Goal: Share content: Share content

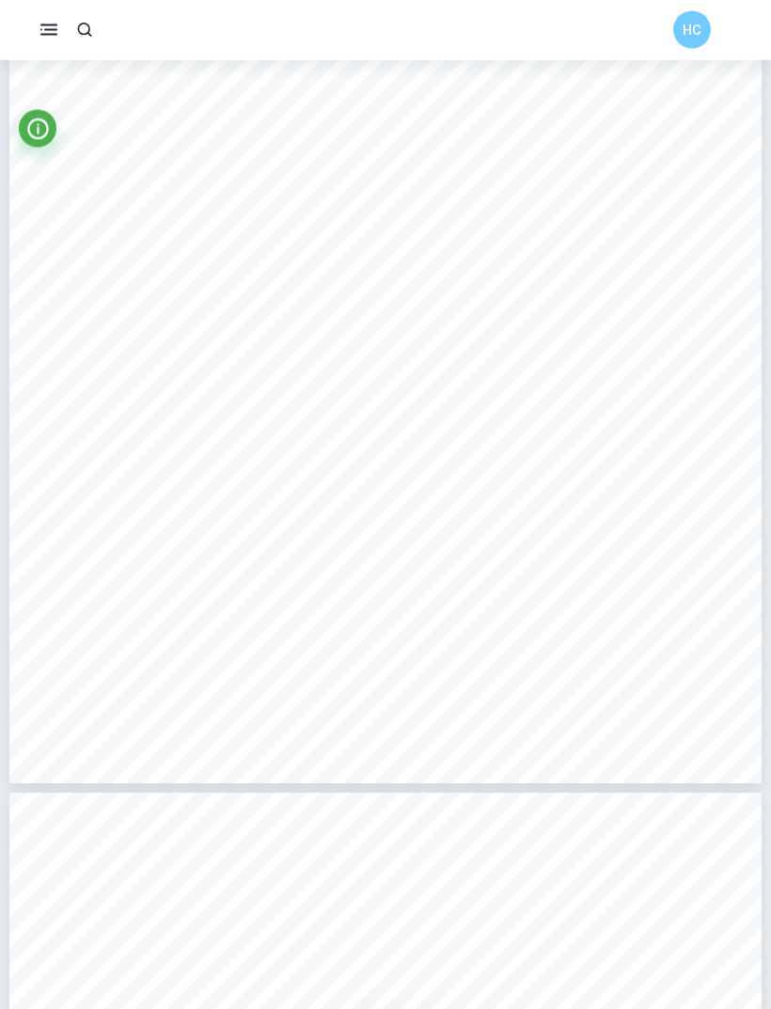
scroll to position [2749, 0]
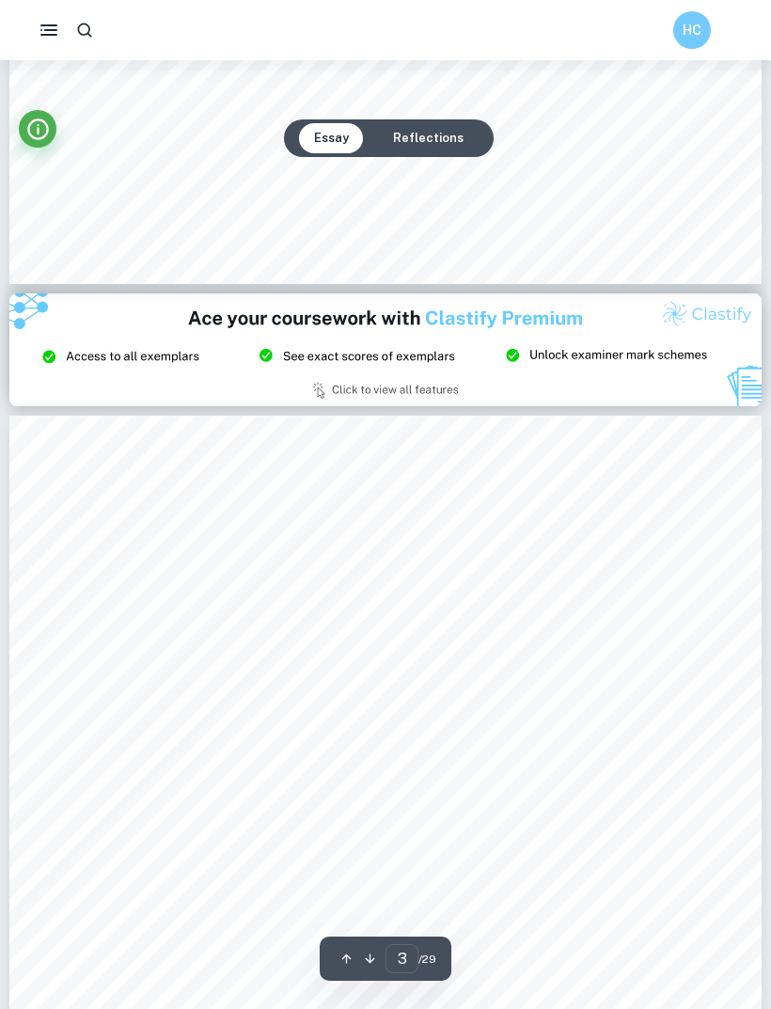
type input "2"
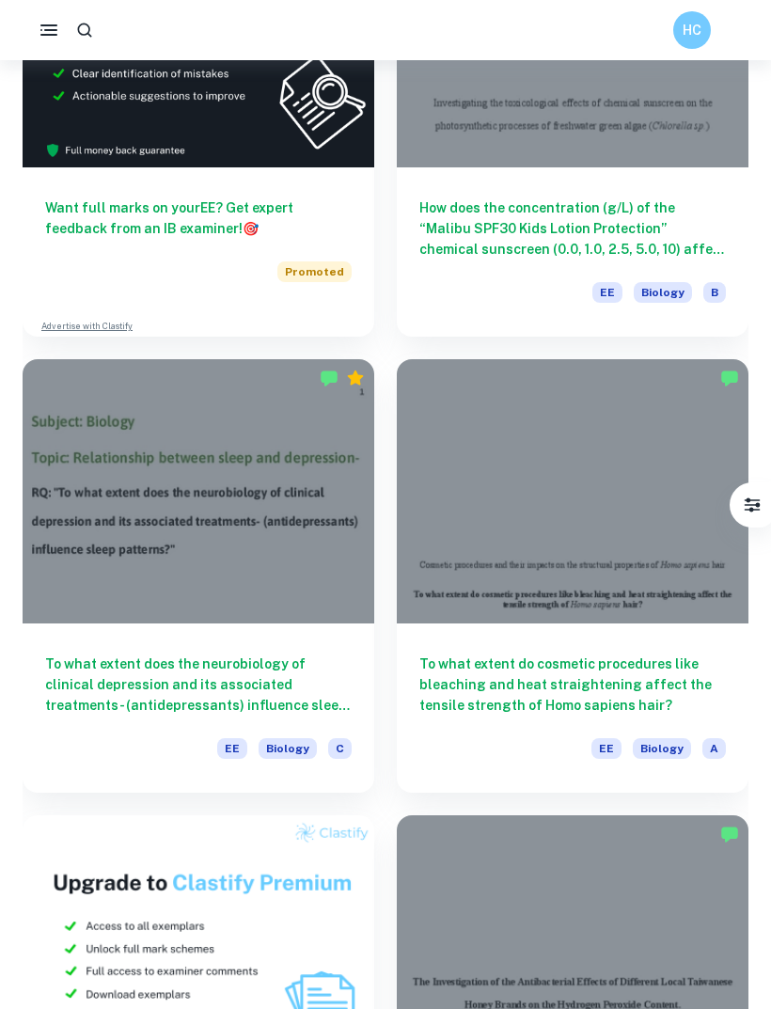
scroll to position [731, 0]
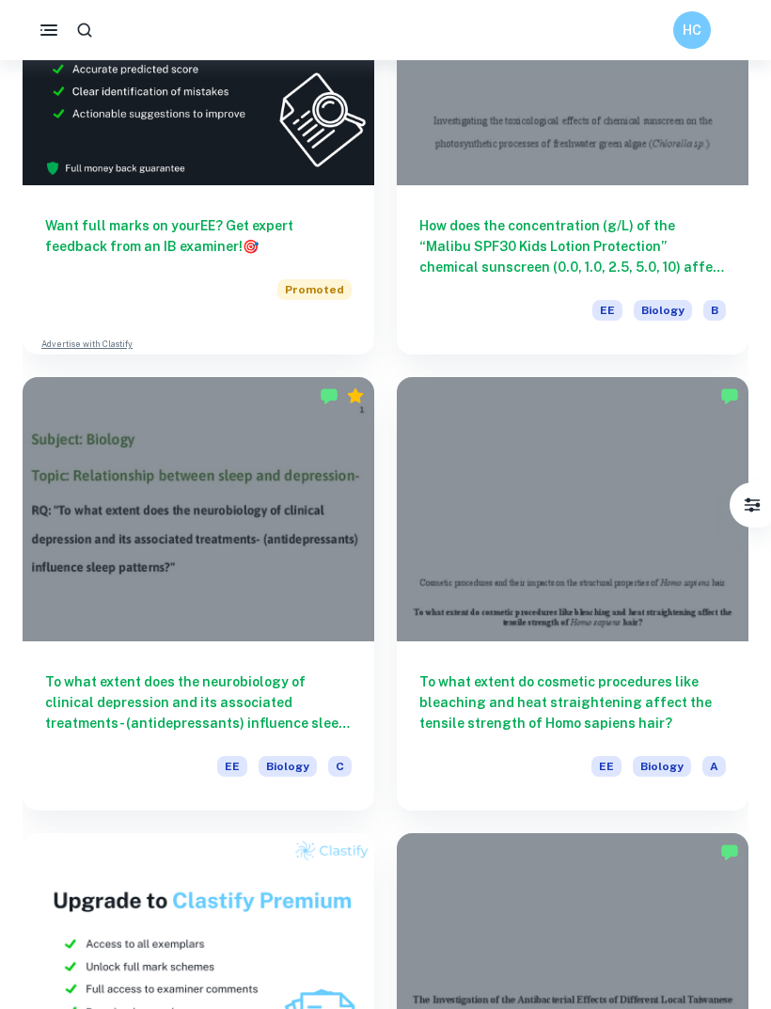
click at [47, 29] on icon "button" at bounding box center [49, 30] width 23 height 23
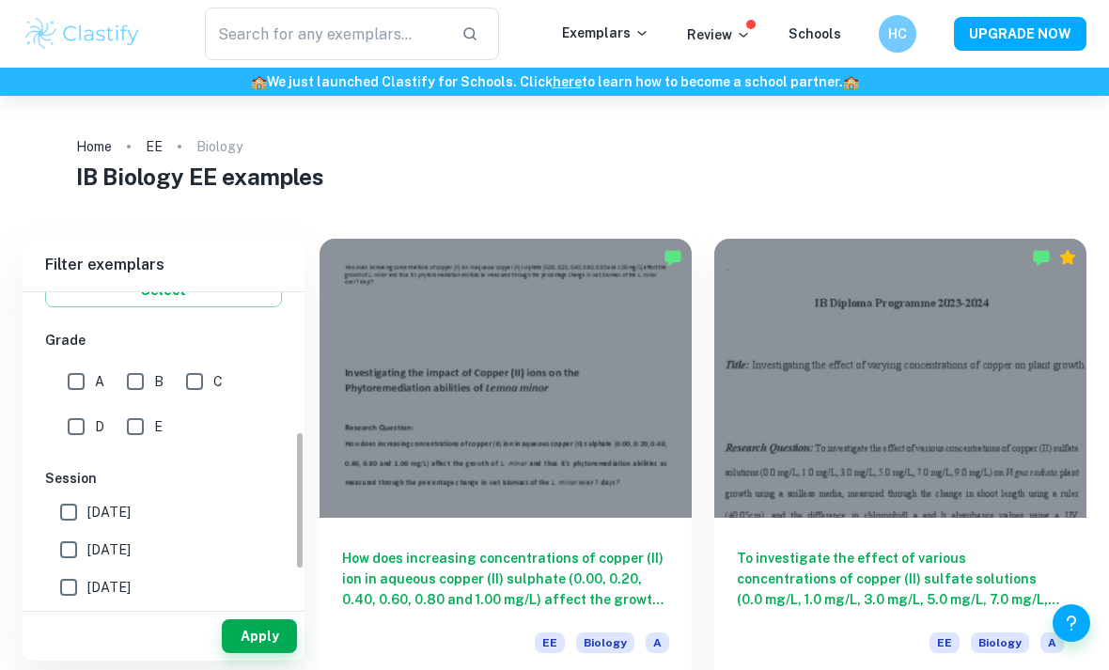
scroll to position [373, 0]
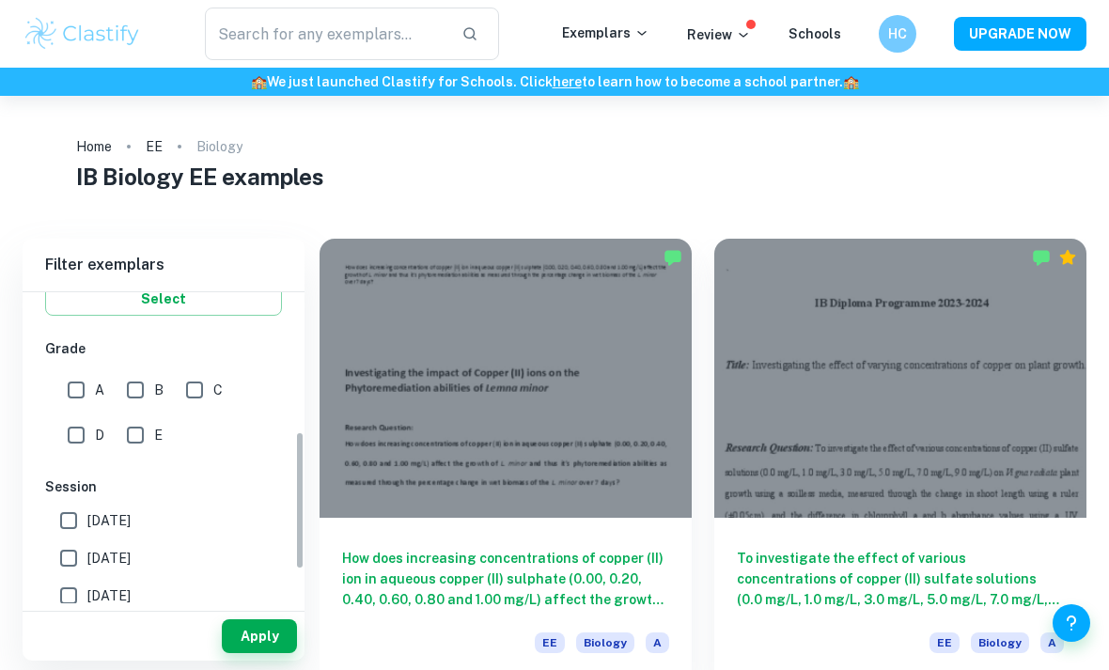
click at [80, 397] on input "A" at bounding box center [76, 390] width 38 height 38
checkbox input "true"
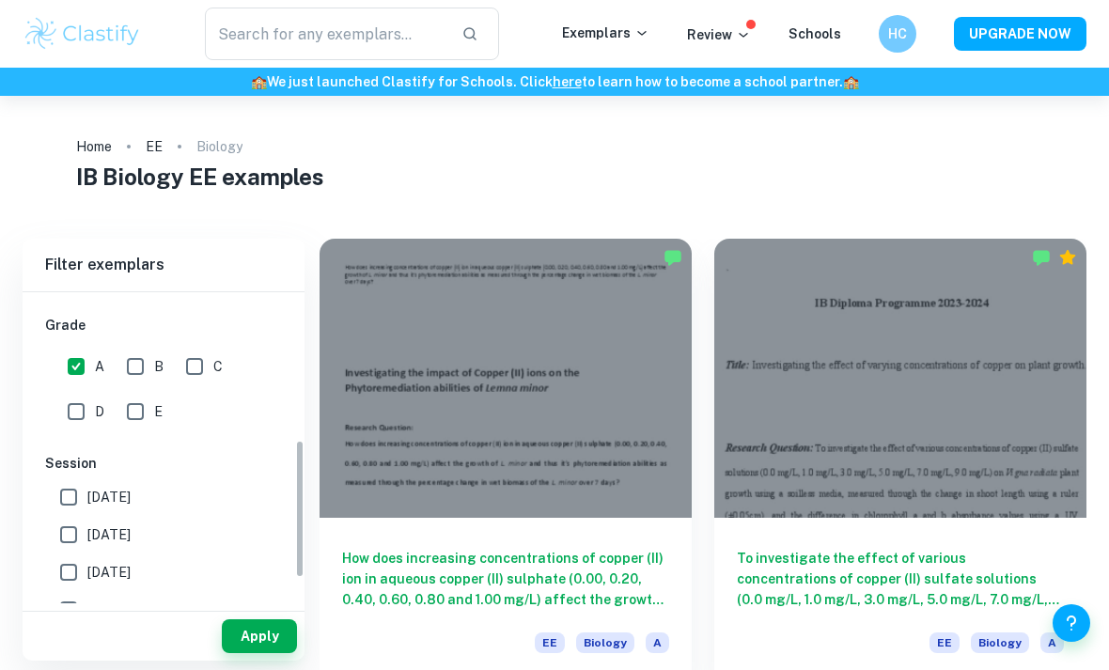
click at [78, 536] on input "[DATE]" at bounding box center [69, 535] width 38 height 38
checkbox input "true"
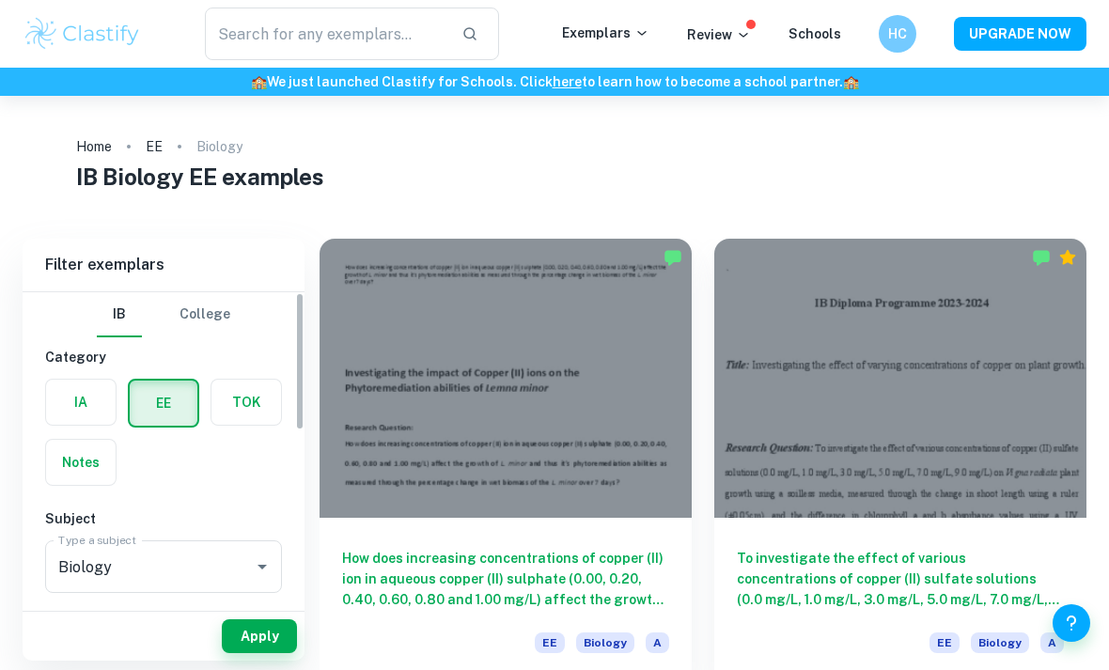
scroll to position [0, 0]
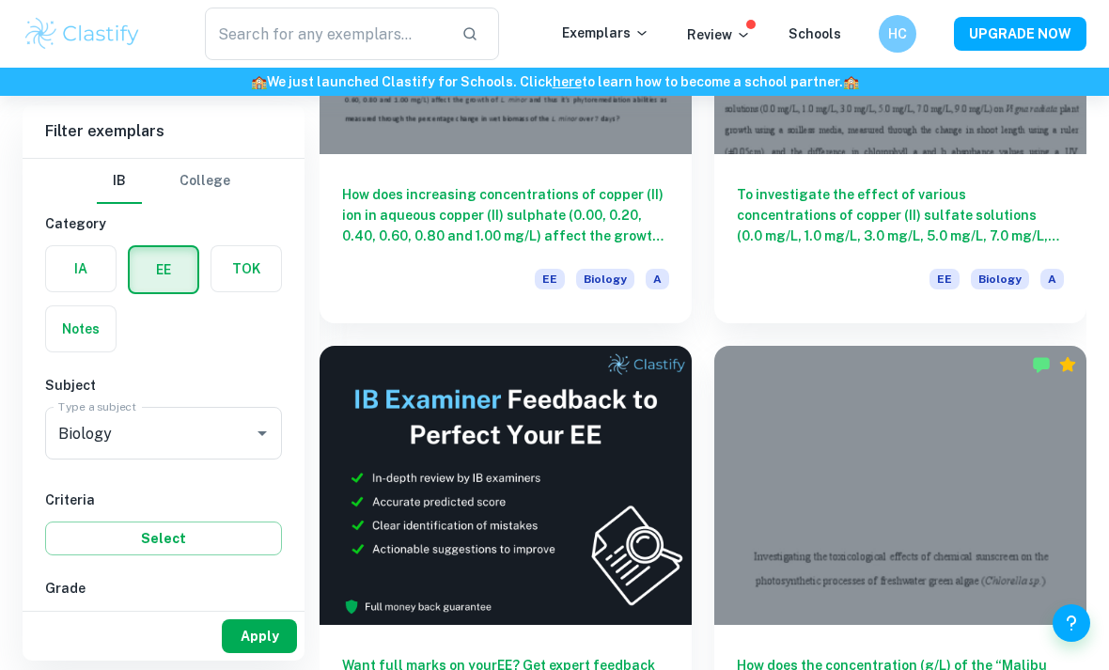
click at [262, 653] on button "Apply" at bounding box center [259, 637] width 75 height 34
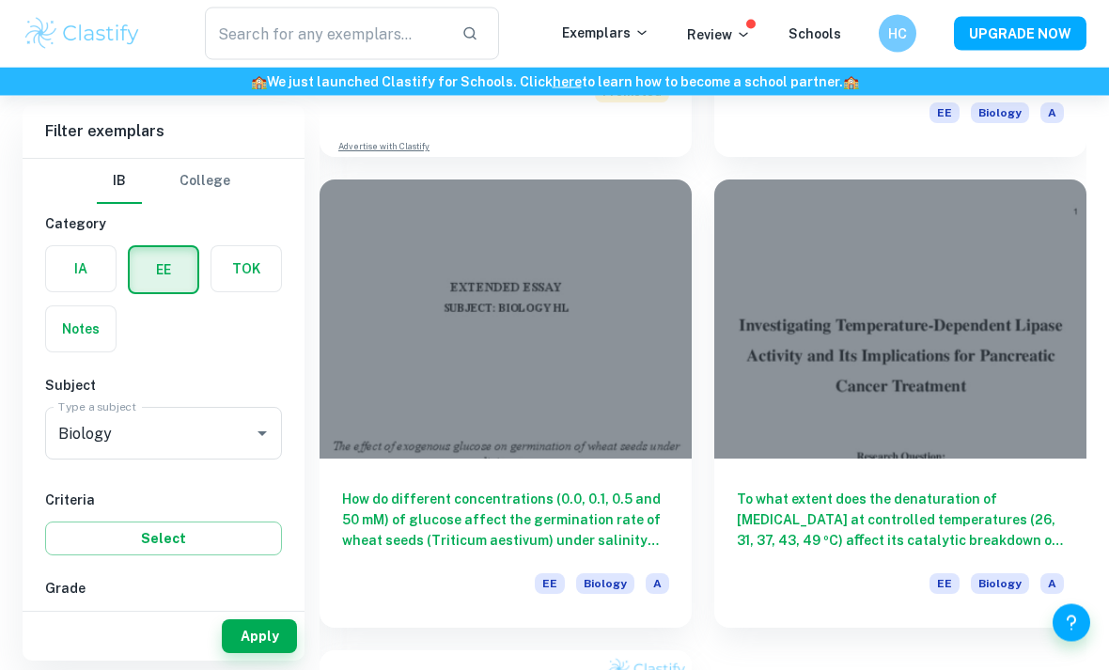
scroll to position [1001, 0]
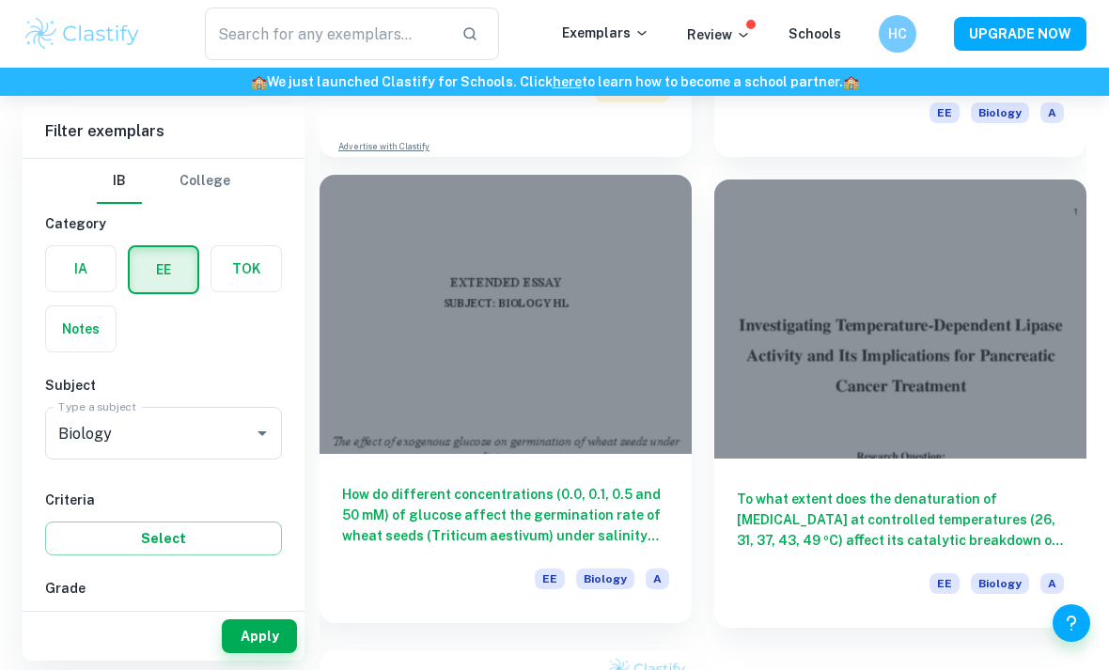
click at [606, 395] on div at bounding box center [506, 314] width 372 height 279
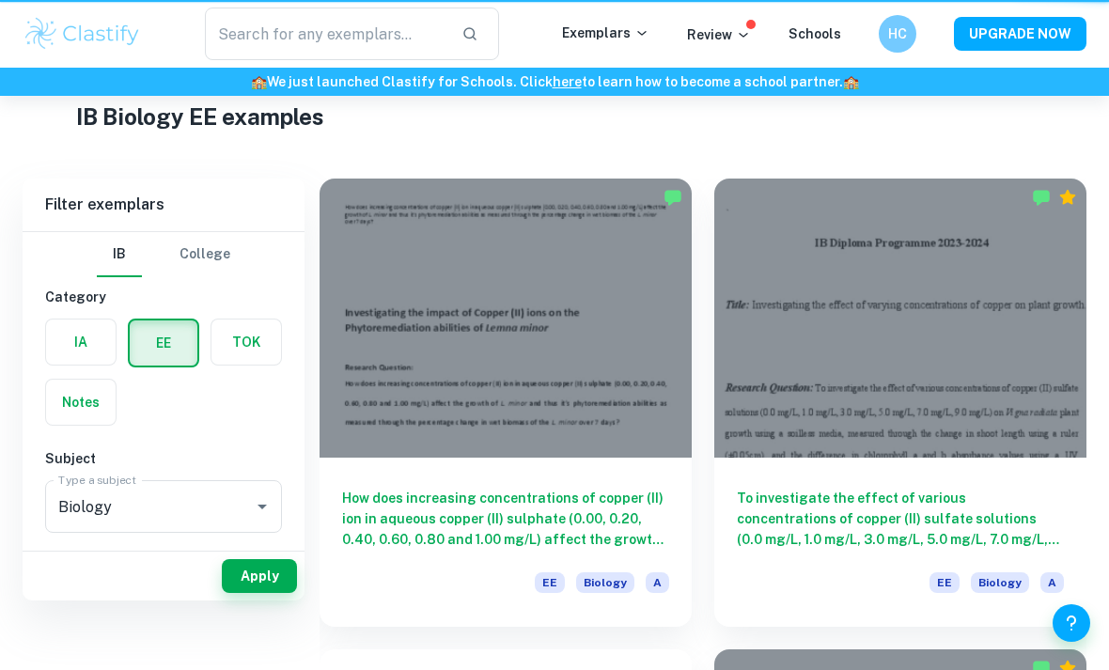
scroll to position [1062, 0]
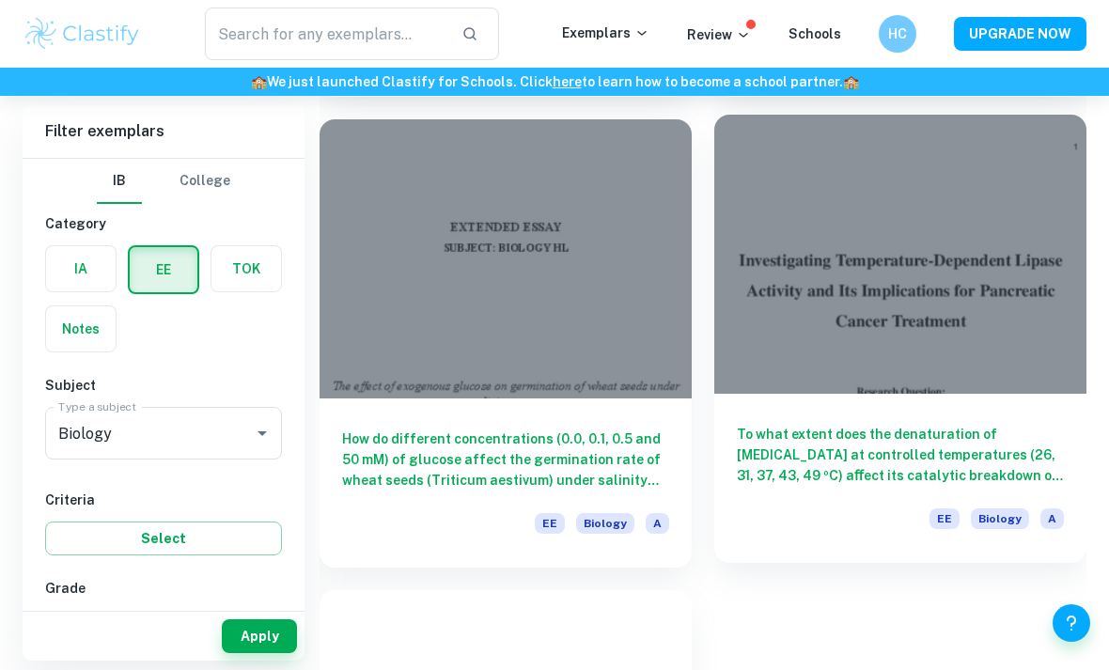
click at [770, 269] on div at bounding box center [901, 254] width 372 height 279
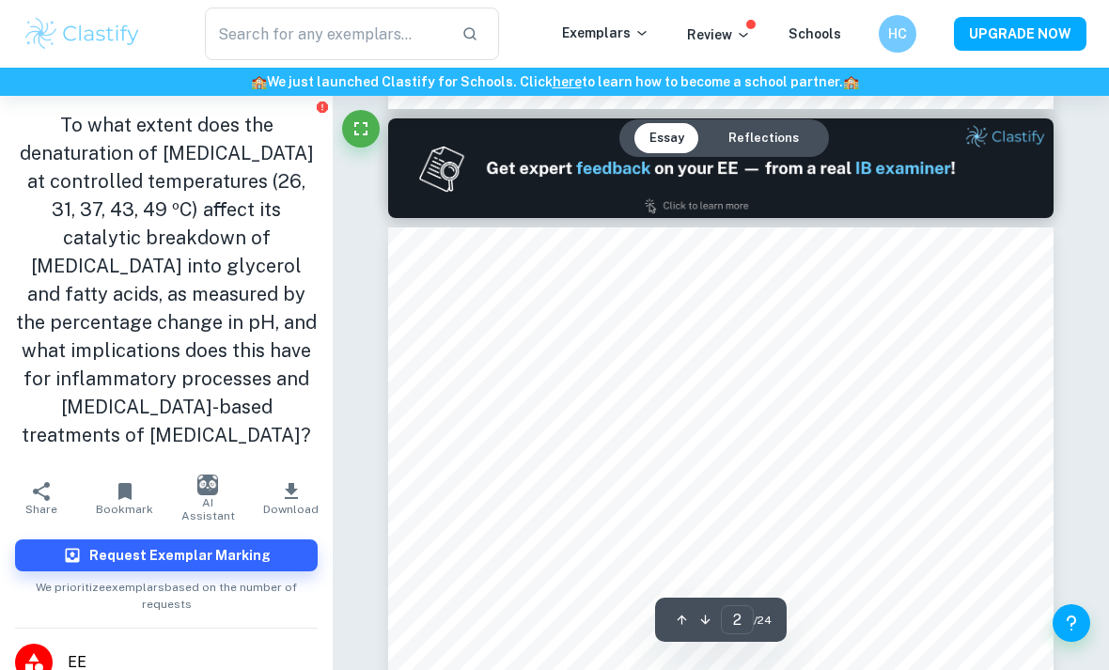
scroll to position [868, 0]
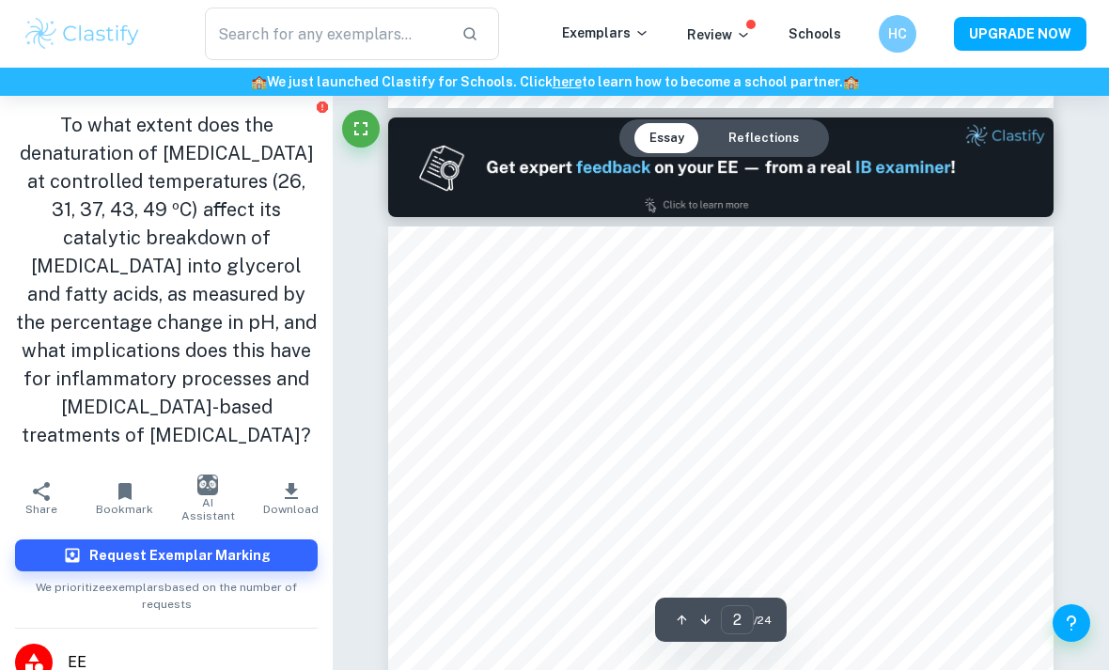
click at [201, 485] on img "button" at bounding box center [207, 485] width 21 height 21
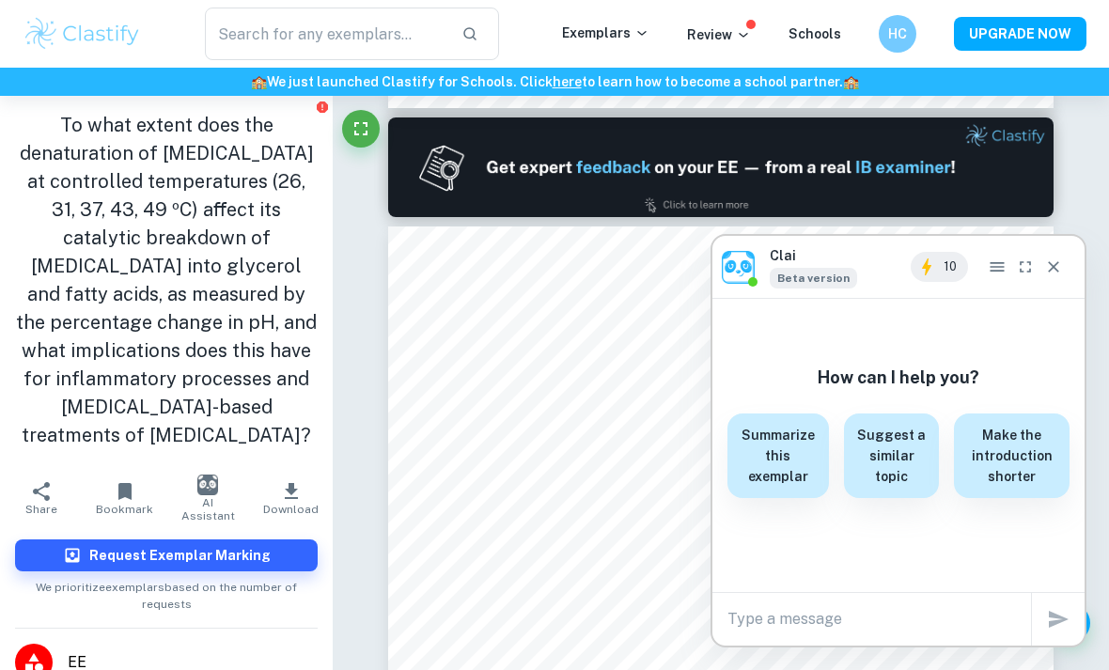
click at [770, 276] on icon "Close" at bounding box center [1054, 267] width 19 height 19
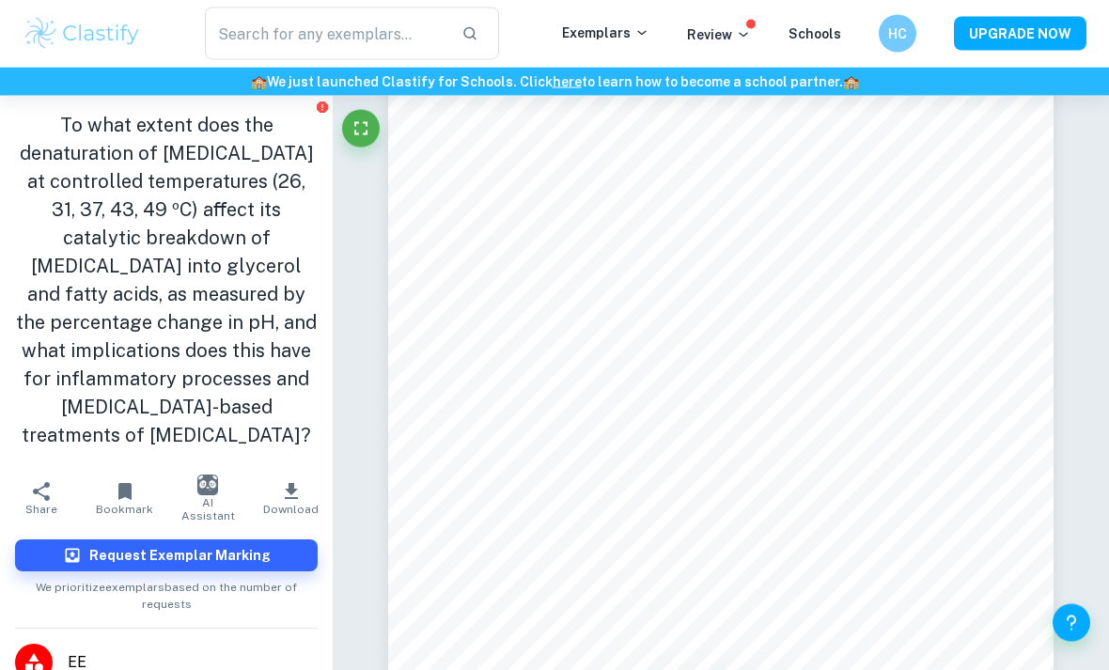
scroll to position [2047, 0]
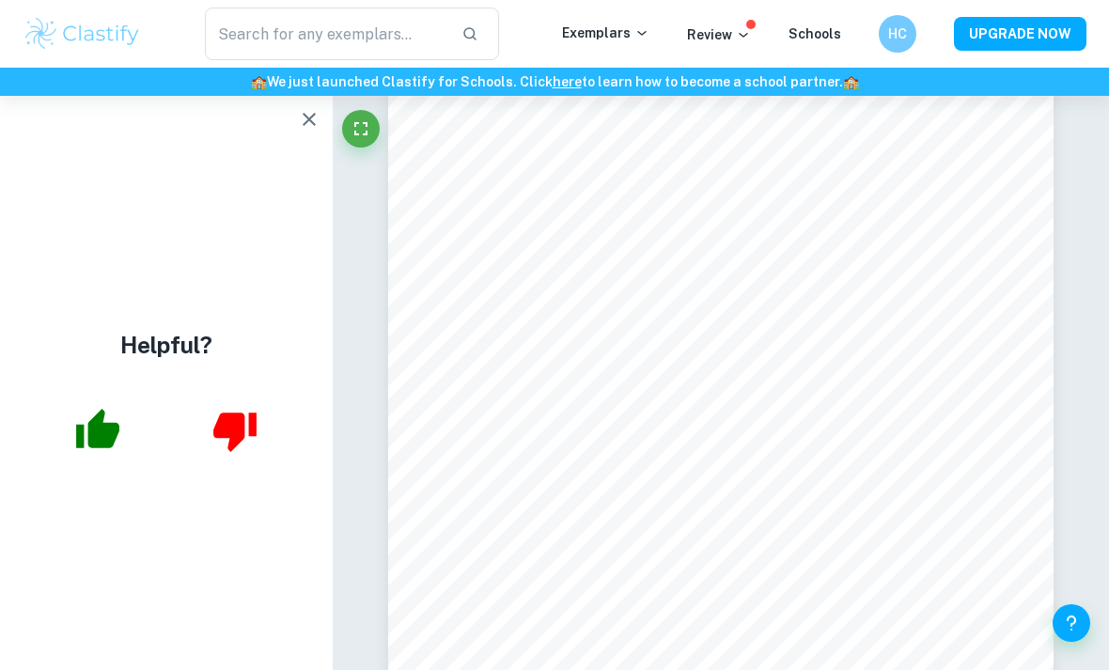
click at [309, 131] on button "button" at bounding box center [310, 120] width 38 height 38
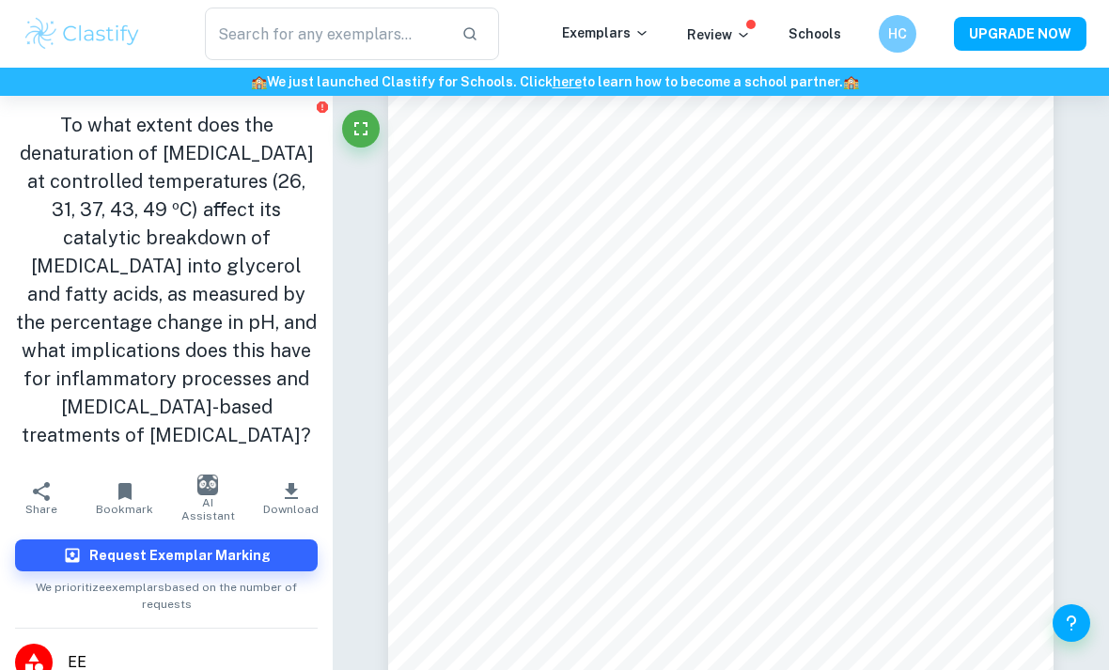
click at [39, 503] on span "Share" at bounding box center [41, 509] width 32 height 13
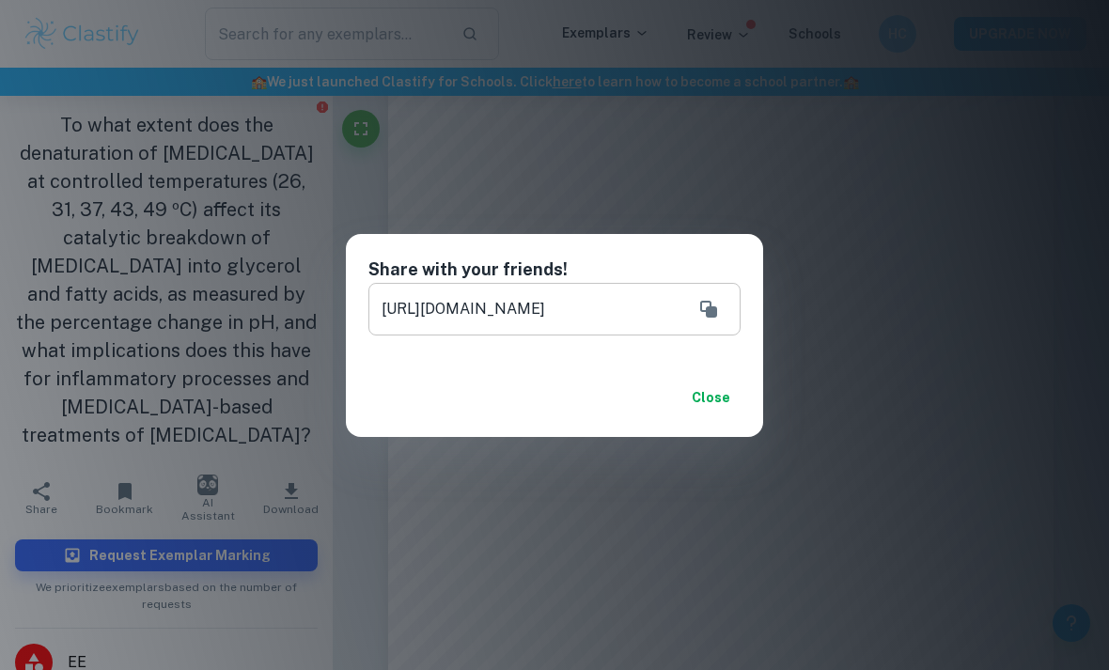
click at [707, 318] on icon "Copy" at bounding box center [708, 309] width 17 height 17
click at [700, 415] on button "Close" at bounding box center [711, 398] width 60 height 34
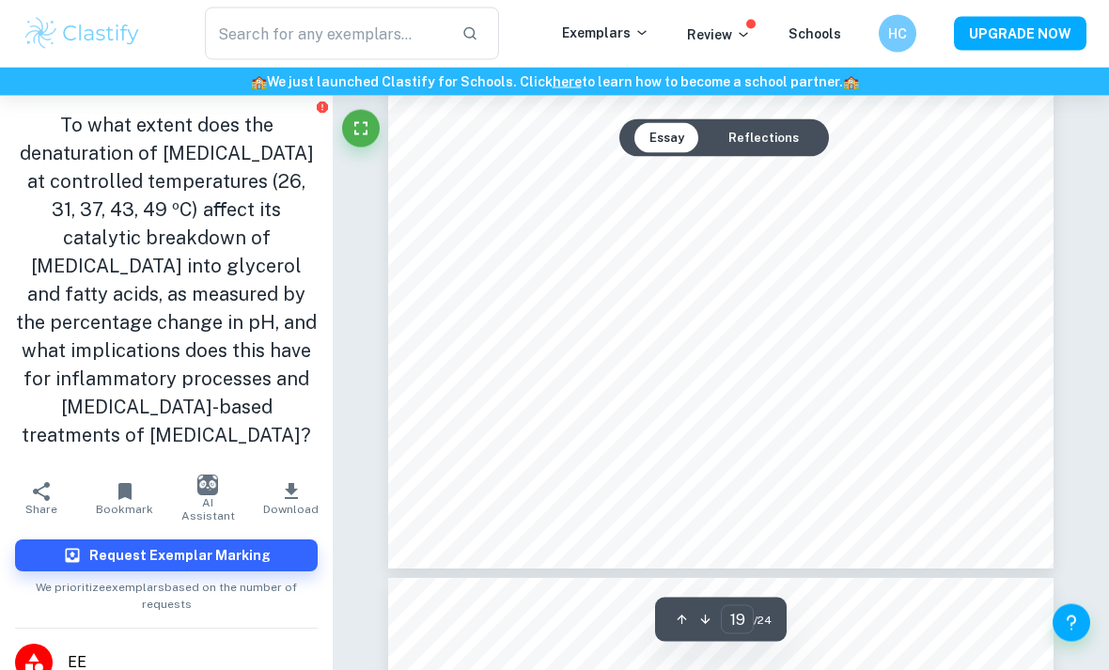
scroll to position [16516, 0]
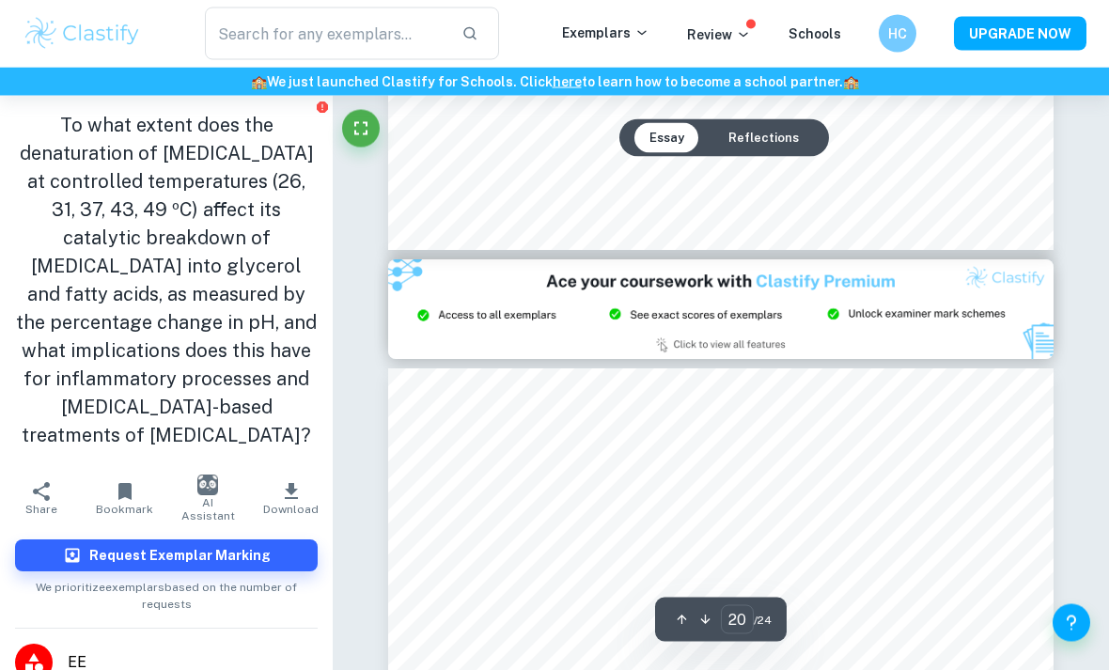
type input "21"
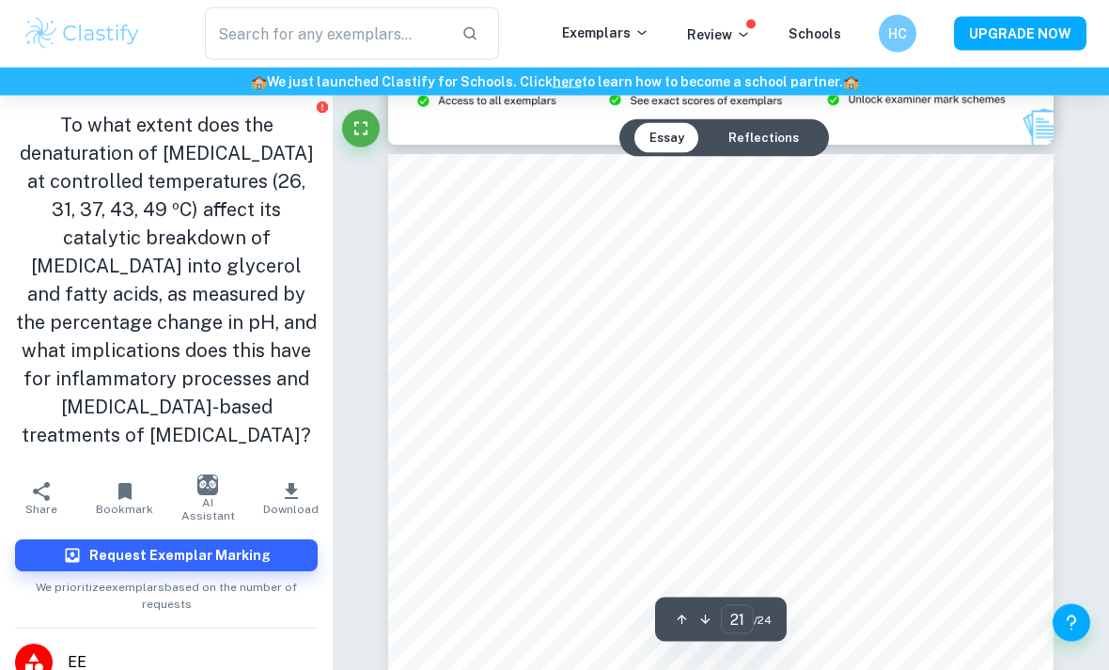
scroll to position [17920, 0]
